Goal: Information Seeking & Learning: Check status

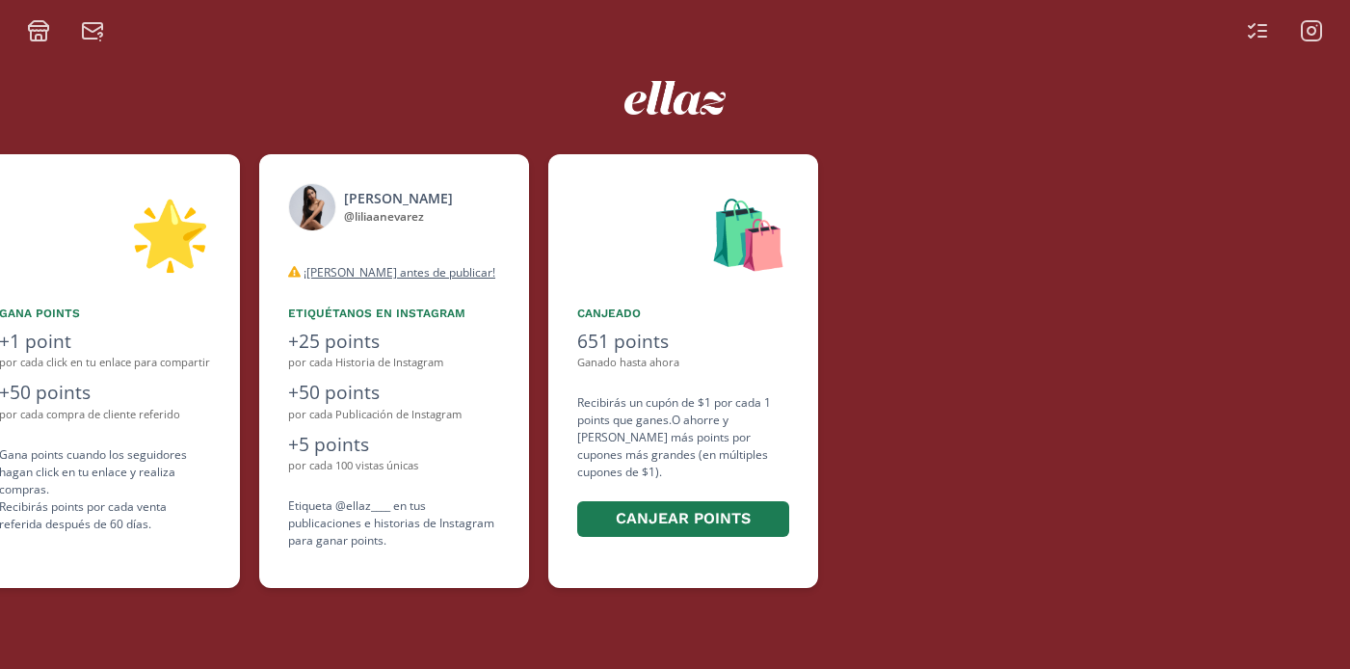
scroll to position [0, 1156]
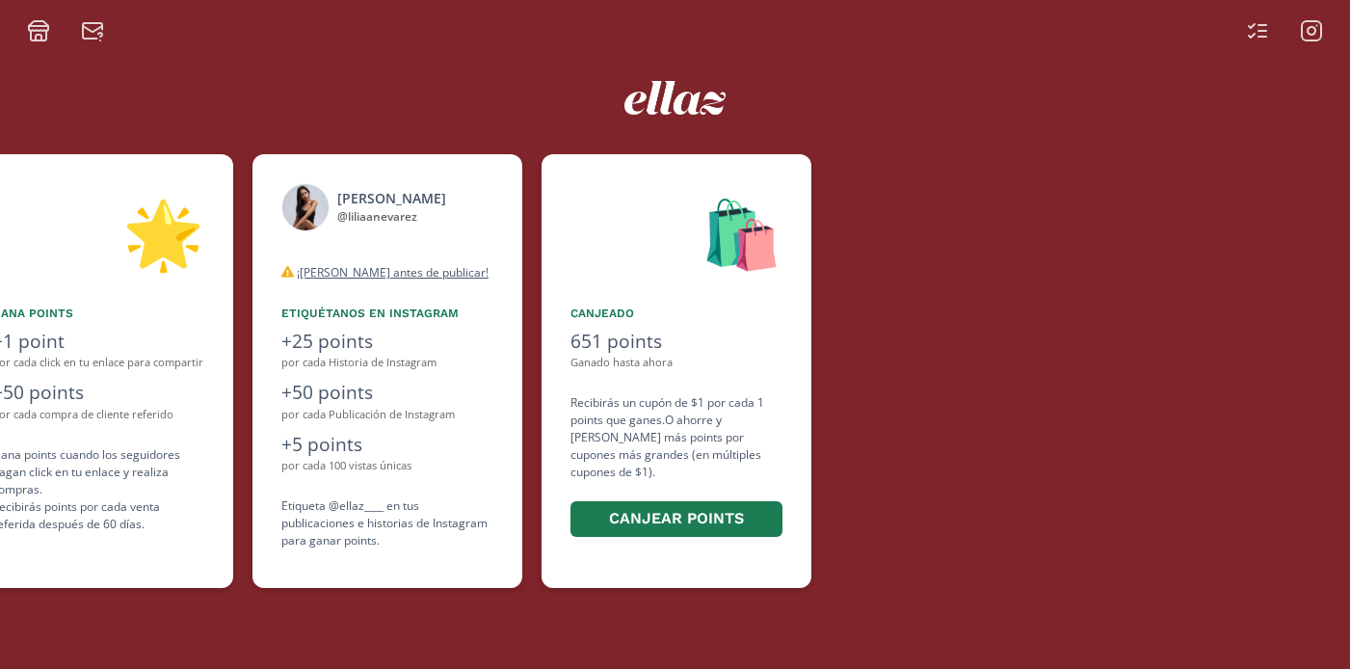
scroll to position [0, 1156]
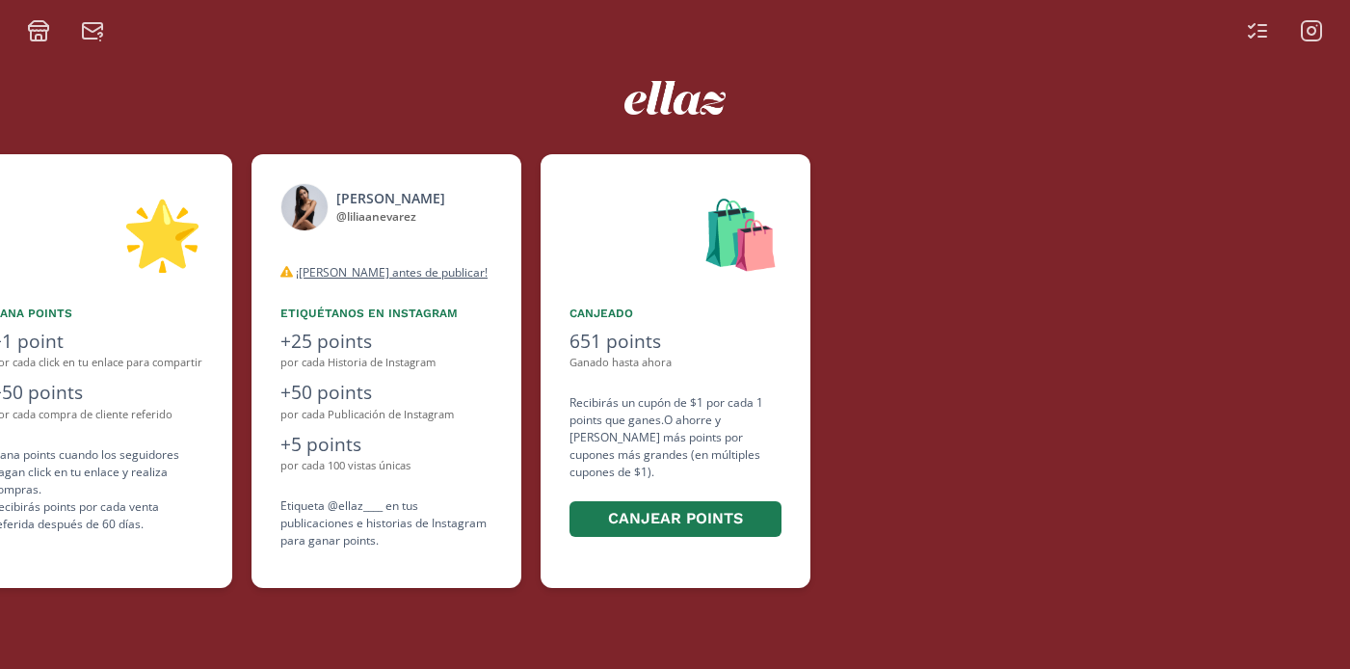
click at [1318, 34] on icon at bounding box center [1311, 30] width 23 height 23
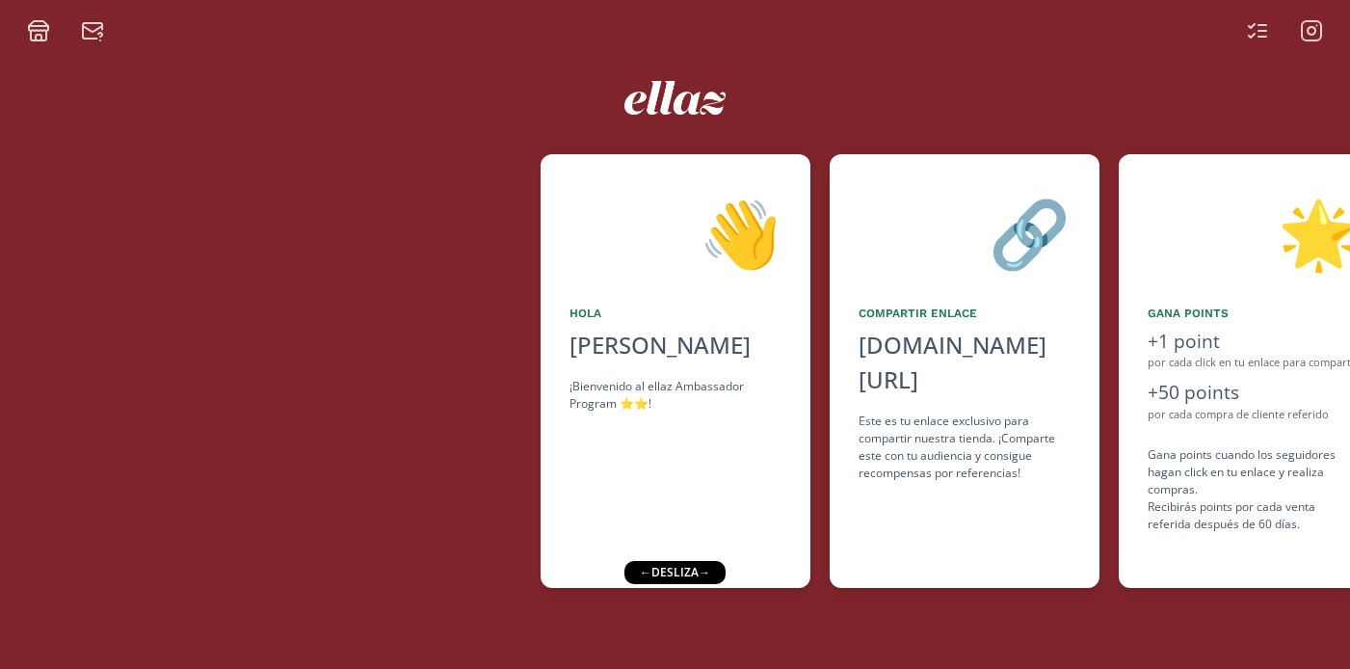
click at [1300, 36] on icon at bounding box center [1311, 30] width 23 height 23
click at [36, 29] on icon at bounding box center [38, 28] width 19 height 5
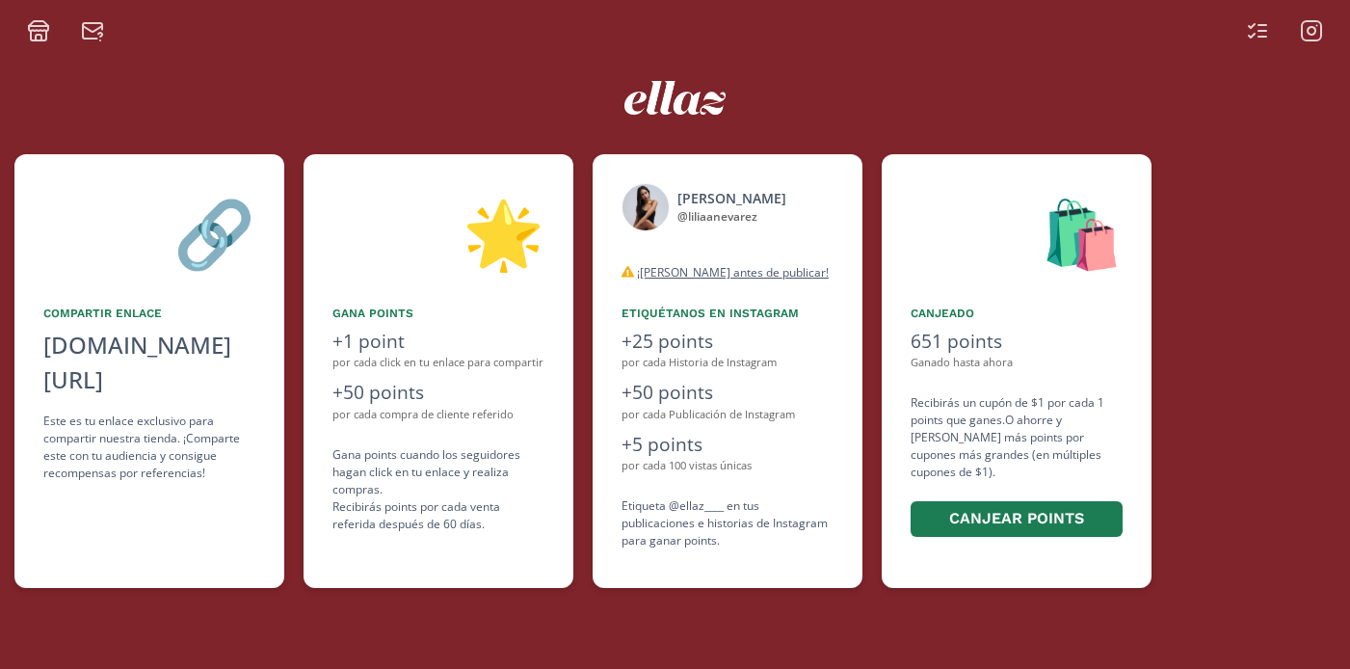
scroll to position [0, 867]
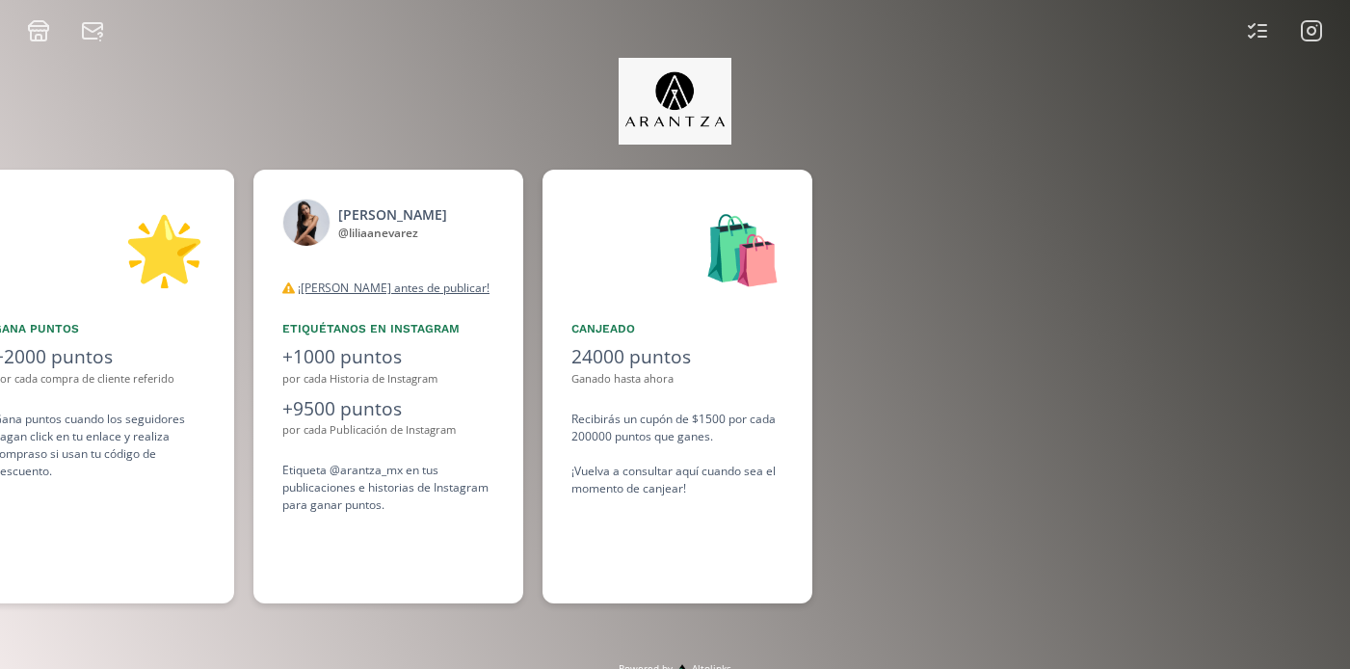
scroll to position [0, 1445]
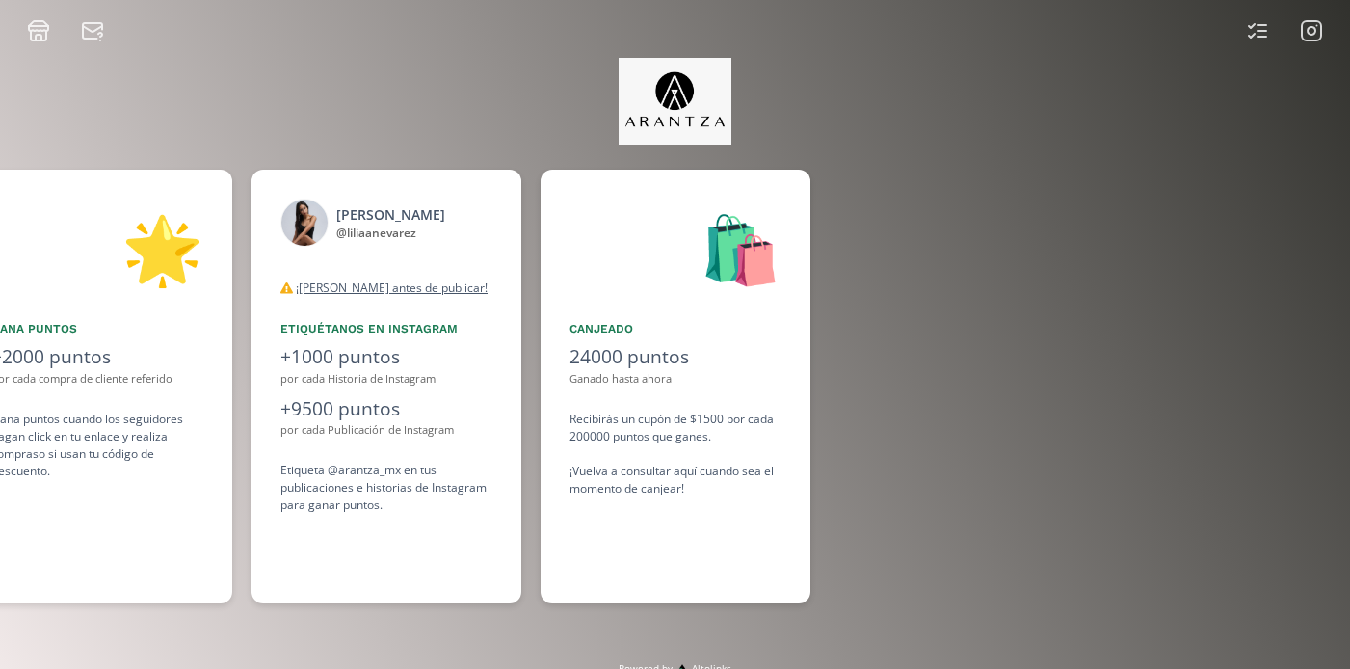
click at [1306, 40] on rect at bounding box center [1311, 30] width 19 height 19
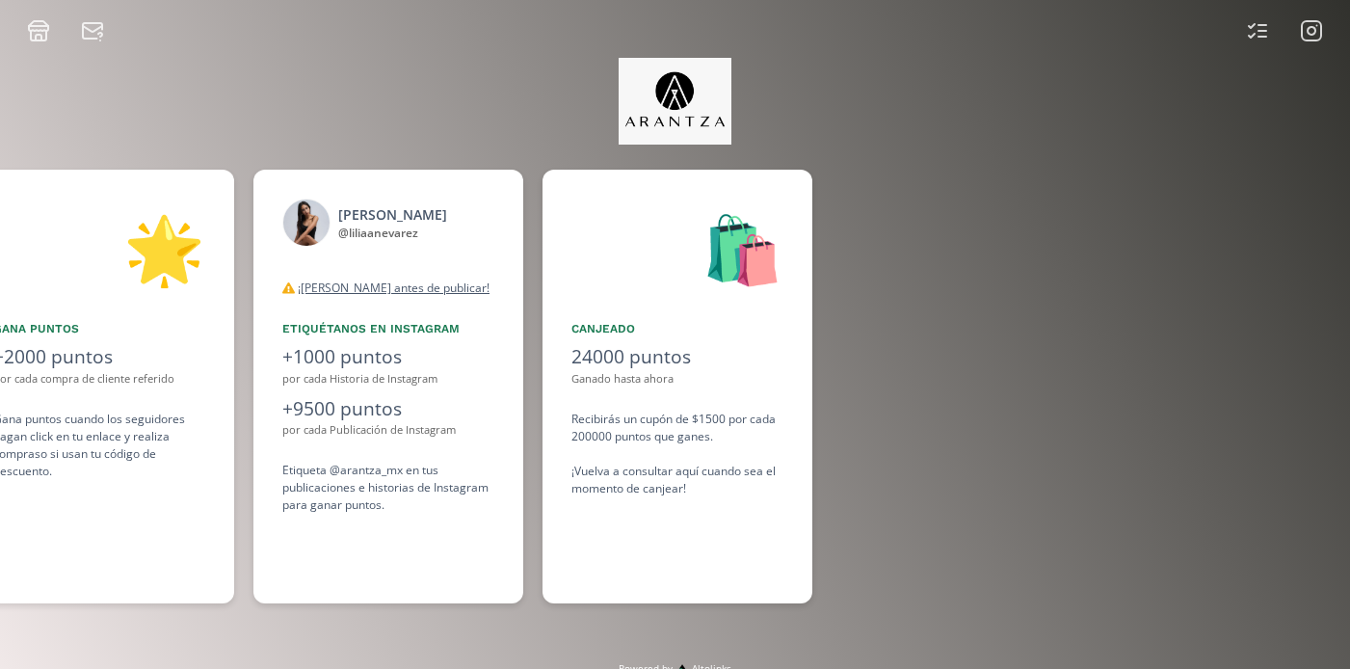
scroll to position [0, 1445]
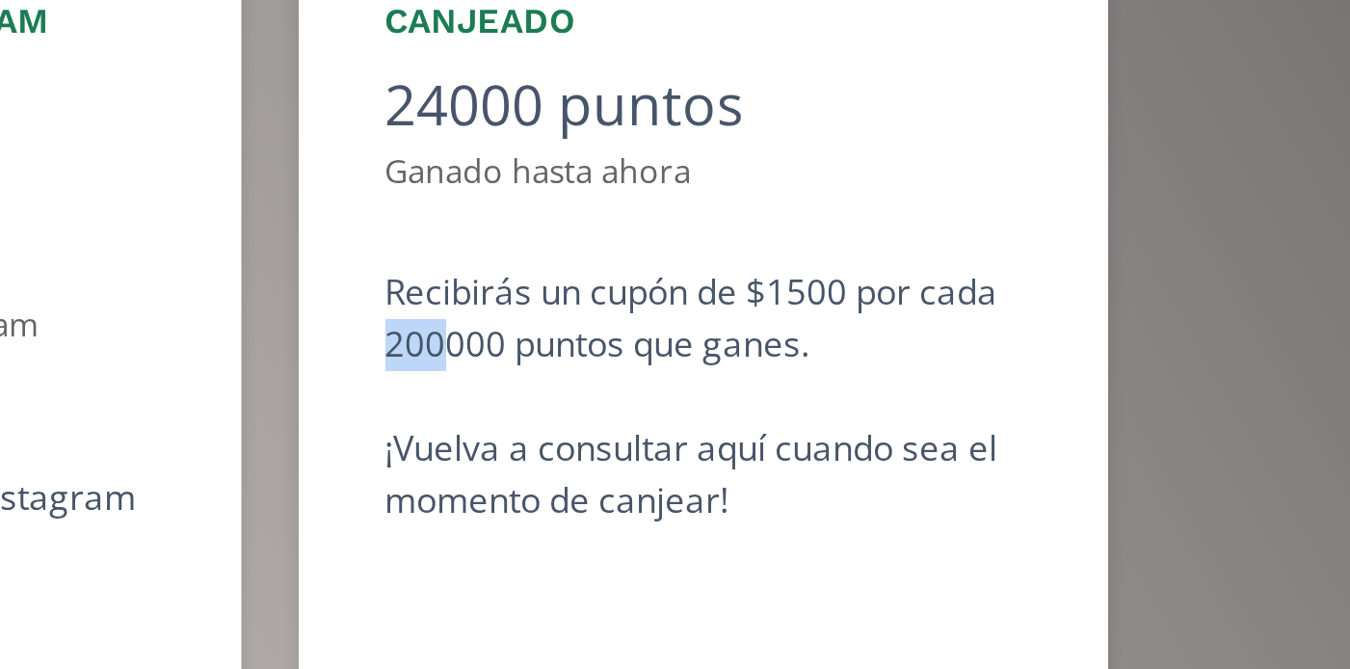
drag, startPoint x: 589, startPoint y: 437, endPoint x: 569, endPoint y: 437, distance: 20.2
click at [569, 437] on div "Recibirás un cupón de $1500 por cada 200000 puntos que ganes. ¡Vuelva a consult…" at bounding box center [675, 453] width 212 height 87
click at [825, 464] on div "🛍️ Canjeado 24000 puntos Ganado hasta ahora Recibirás un cupón de $1500 por cad…" at bounding box center [685, 387] width 289 height 434
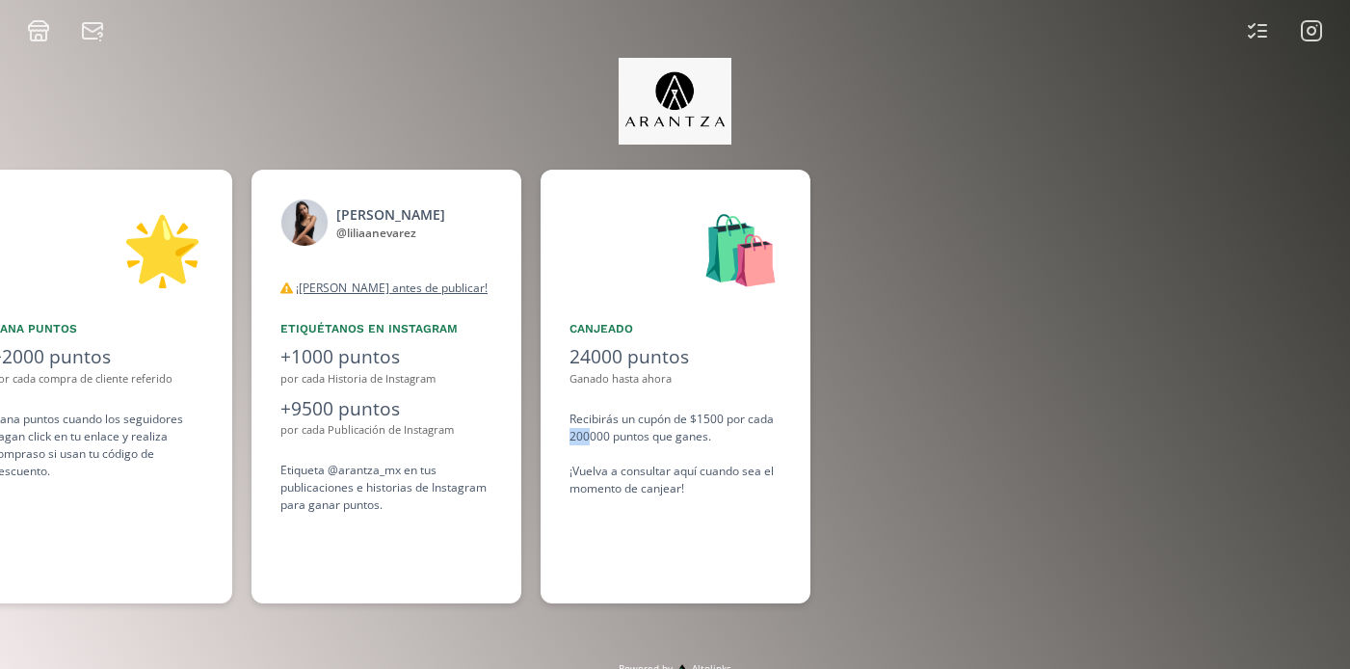
drag, startPoint x: 590, startPoint y: 436, endPoint x: 566, endPoint y: 437, distance: 24.1
click at [566, 437] on div "🛍️ Canjeado 24000 puntos Ganado hasta ahora Recibirás un cupón de $1500 por cad…" at bounding box center [676, 387] width 270 height 434
click at [1312, 22] on icon at bounding box center [1311, 30] width 23 height 23
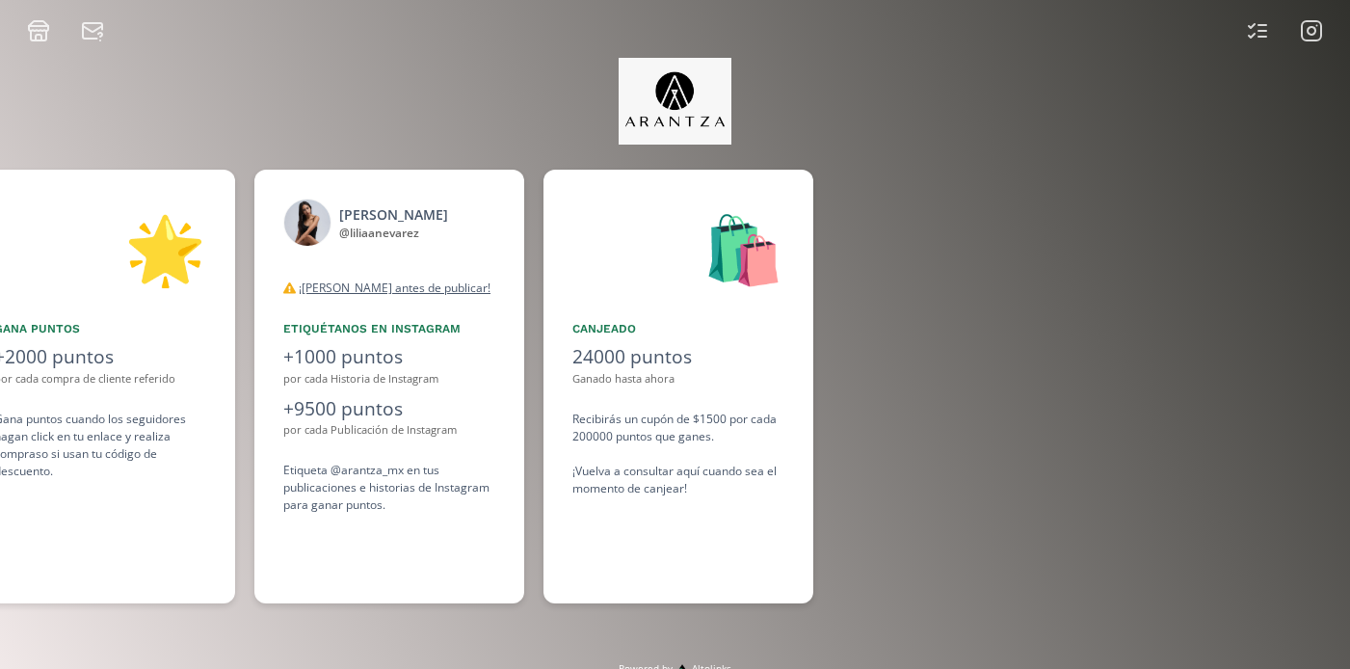
scroll to position [0, 1445]
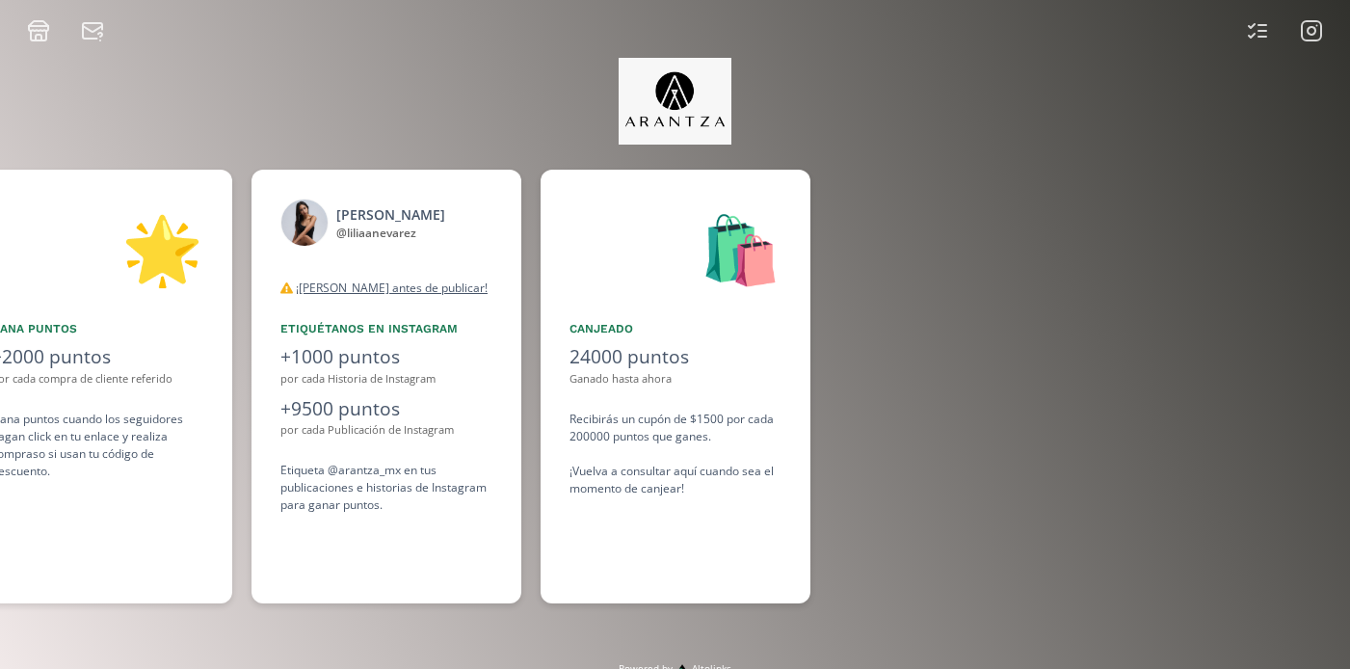
click at [714, 76] on img at bounding box center [675, 101] width 113 height 87
